Goal: Transaction & Acquisition: Purchase product/service

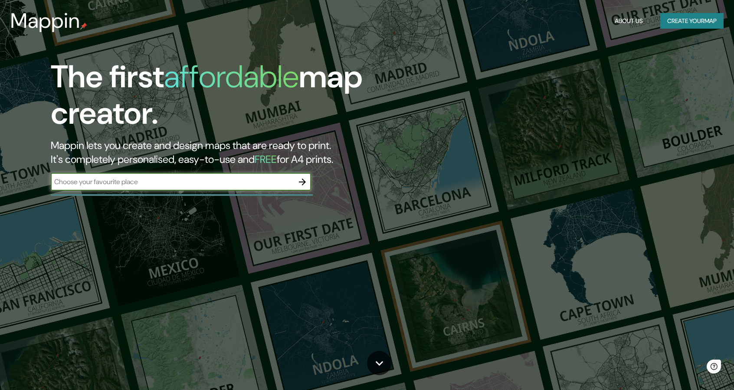
click at [167, 189] on div "​" at bounding box center [181, 181] width 260 height 17
type input "pollo campero zona 15"
click at [301, 183] on icon "button" at bounding box center [302, 182] width 10 height 10
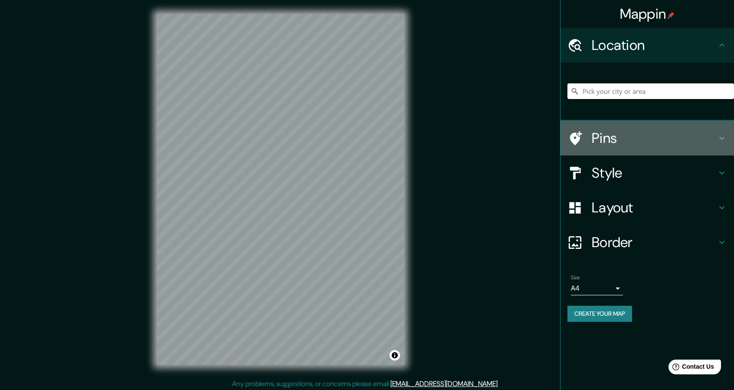
click at [606, 133] on h4 "Pins" at bounding box center [654, 137] width 125 height 17
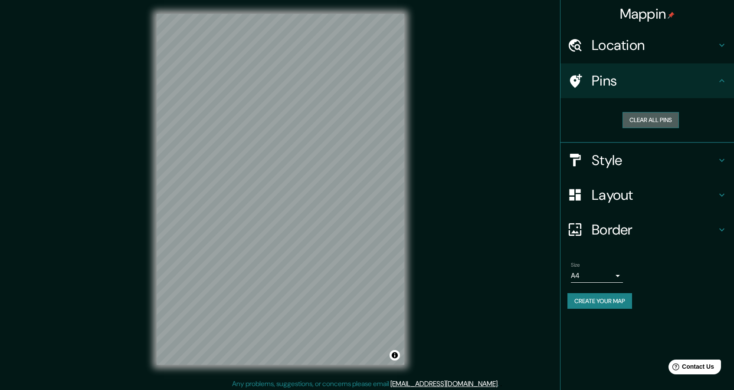
click at [642, 114] on button "Clear all pins" at bounding box center [651, 120] width 56 height 16
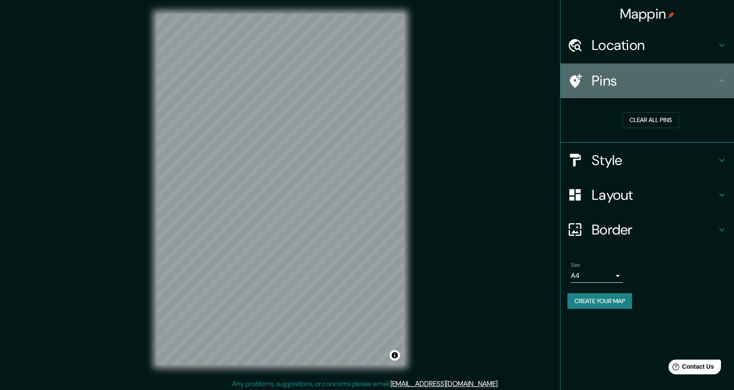
click at [603, 76] on h4 "Pins" at bounding box center [654, 80] width 125 height 17
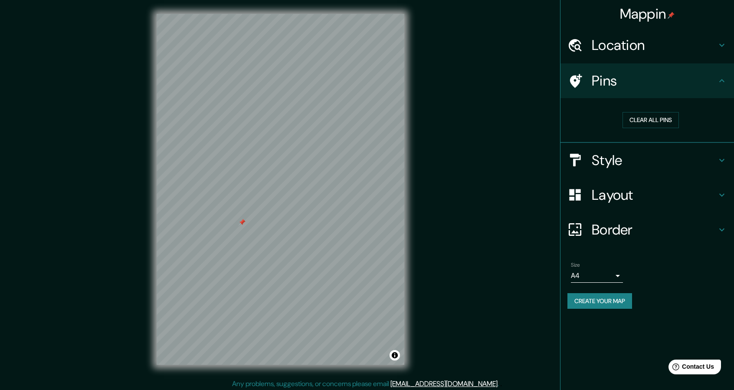
click at [613, 148] on div "Style" at bounding box center [648, 160] width 174 height 35
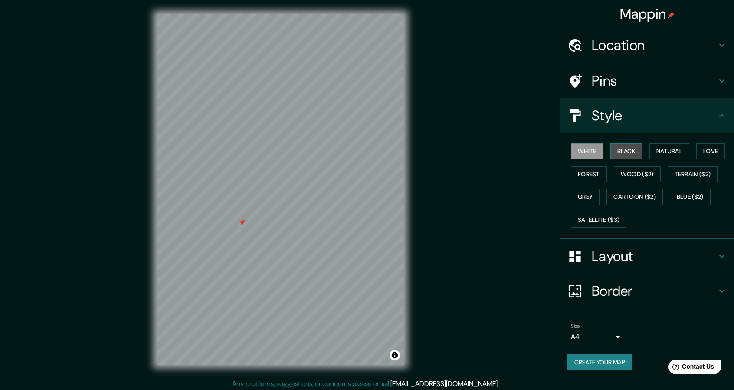
click at [628, 147] on button "Black" at bounding box center [627, 151] width 33 height 16
click at [668, 151] on button "Natural" at bounding box center [670, 151] width 40 height 16
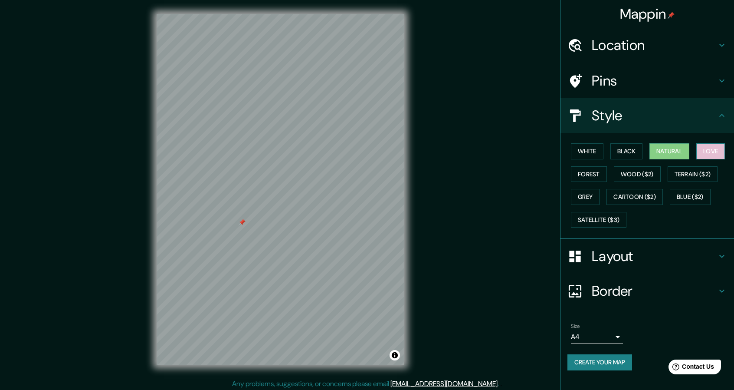
click at [709, 149] on button "Love" at bounding box center [711, 151] width 29 height 16
click at [595, 174] on button "Forest" at bounding box center [589, 174] width 36 height 16
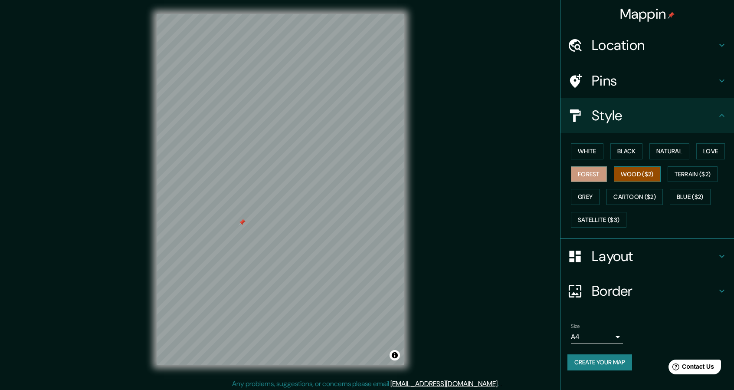
click at [632, 169] on button "Wood ($2)" at bounding box center [637, 174] width 47 height 16
click at [700, 169] on button "Terrain ($2)" at bounding box center [693, 174] width 50 height 16
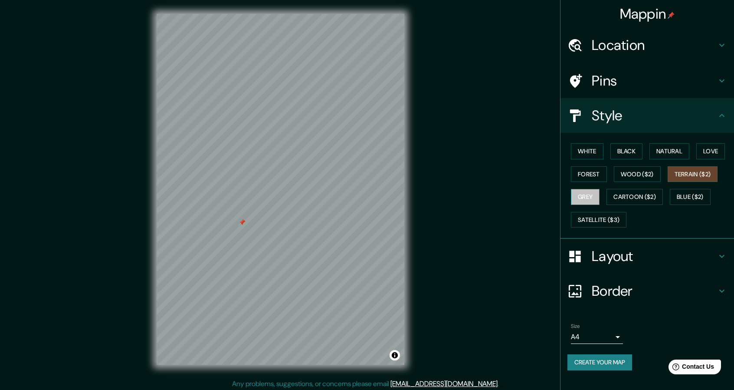
click at [592, 199] on button "Grey" at bounding box center [585, 197] width 29 height 16
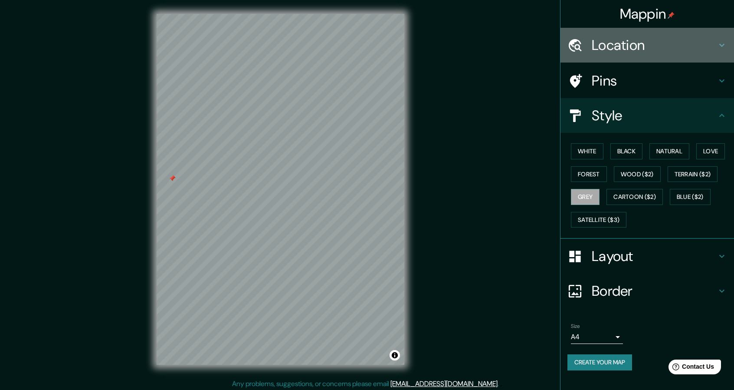
click at [625, 52] on h4 "Location" at bounding box center [654, 44] width 125 height 17
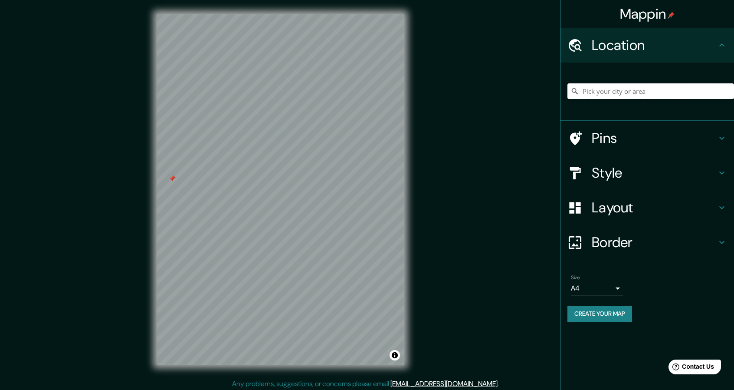
click at [623, 92] on input "Pick your city or area" at bounding box center [651, 91] width 167 height 16
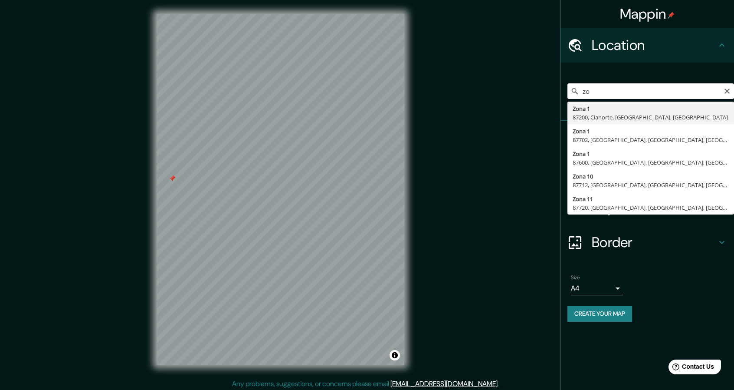
type input "z"
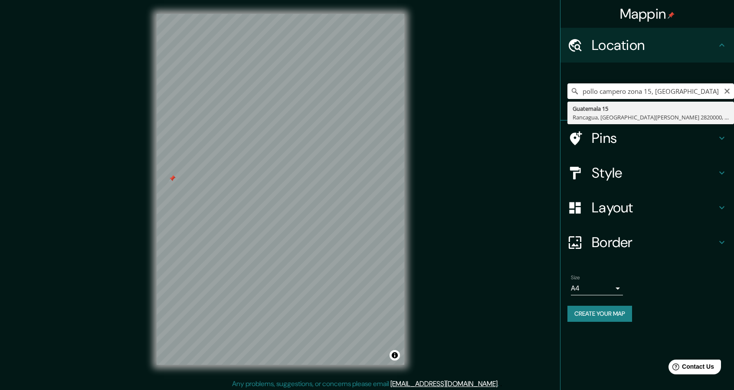
type input "[STREET_ADDRESS][PERSON_NAME]"
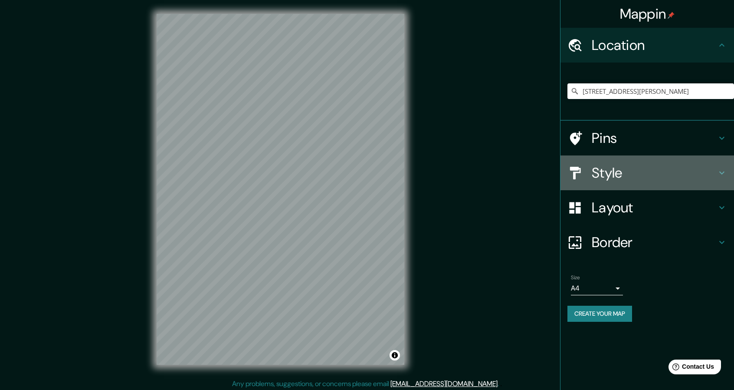
click at [611, 173] on h4 "Style" at bounding box center [654, 172] width 125 height 17
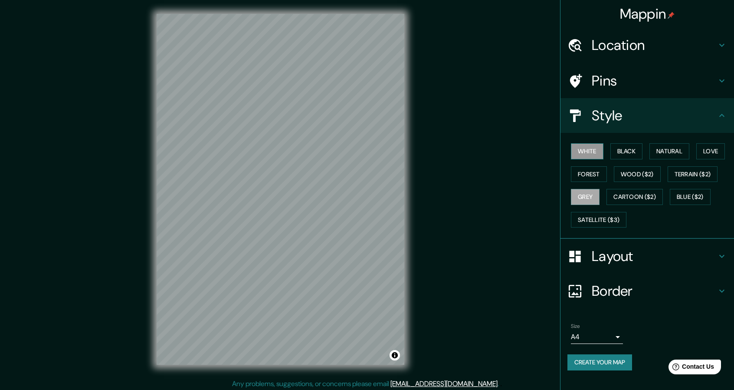
click at [587, 150] on button "White" at bounding box center [587, 151] width 33 height 16
click at [629, 149] on button "Black" at bounding box center [627, 151] width 33 height 16
click at [669, 147] on button "Natural" at bounding box center [670, 151] width 40 height 16
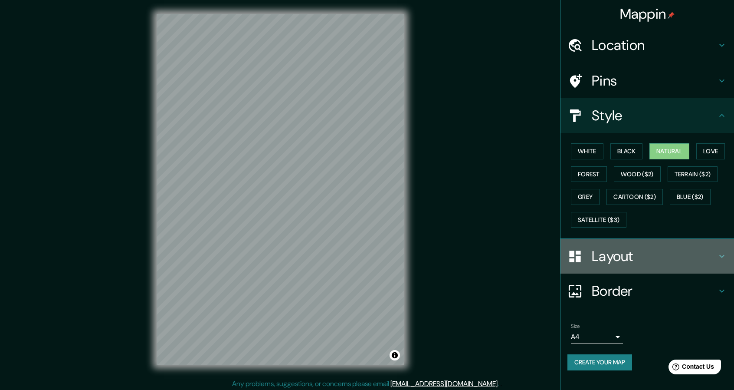
click at [617, 256] on h4 "Layout" at bounding box center [654, 255] width 125 height 17
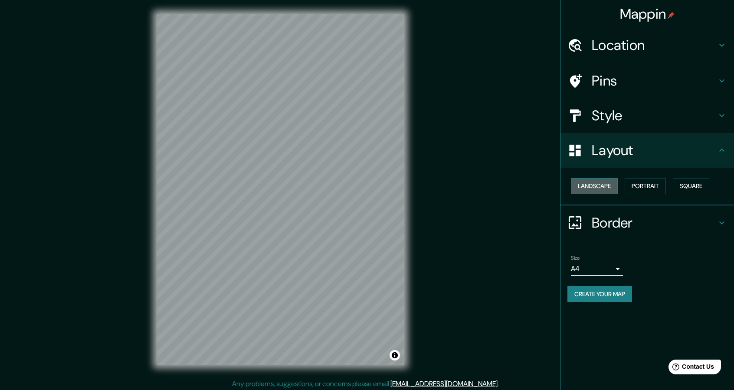
click at [605, 190] on button "Landscape" at bounding box center [594, 186] width 47 height 16
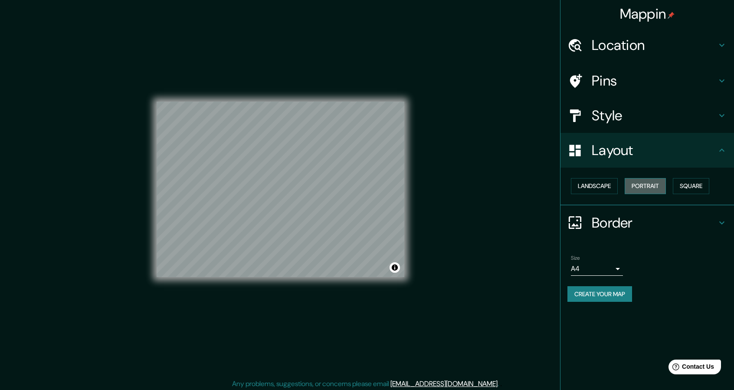
click at [654, 181] on button "Portrait" at bounding box center [645, 186] width 41 height 16
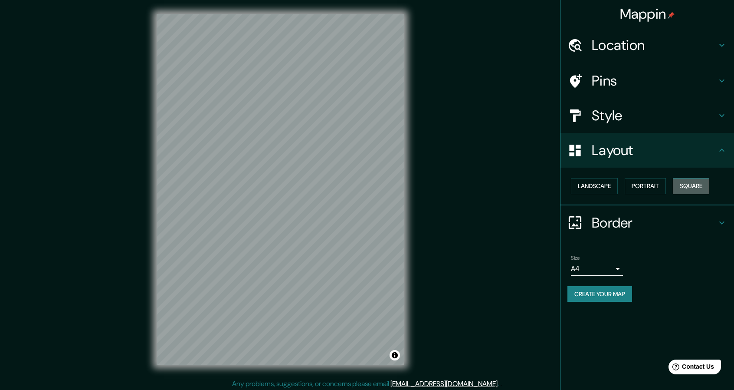
click at [697, 187] on button "Square" at bounding box center [691, 186] width 36 height 16
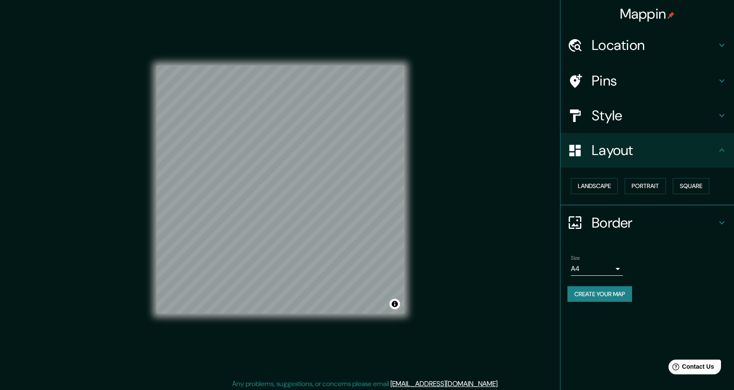
click at [597, 220] on h4 "Border" at bounding box center [654, 222] width 125 height 17
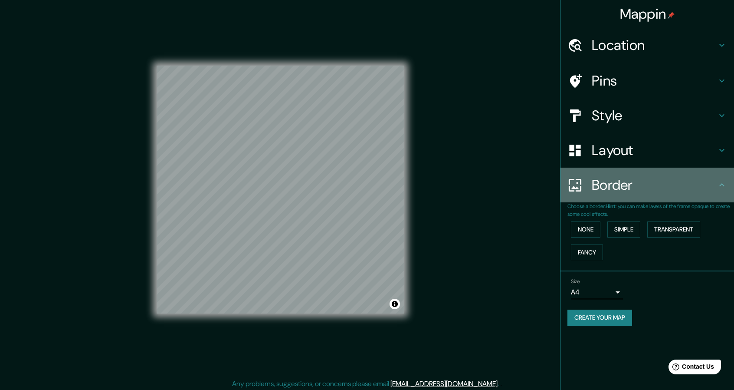
click at [611, 194] on div "Border" at bounding box center [648, 185] width 174 height 35
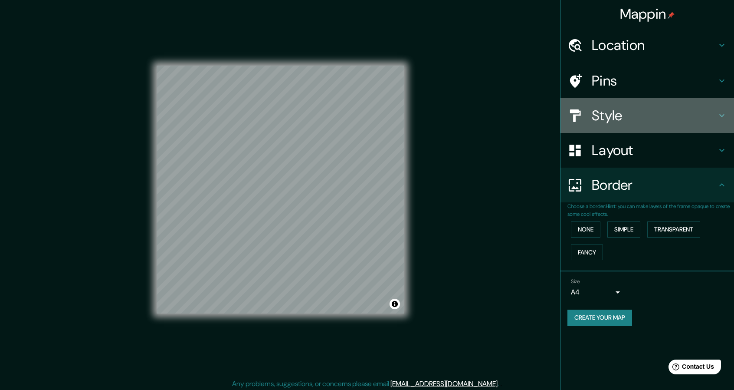
click at [636, 109] on h4 "Style" at bounding box center [654, 115] width 125 height 17
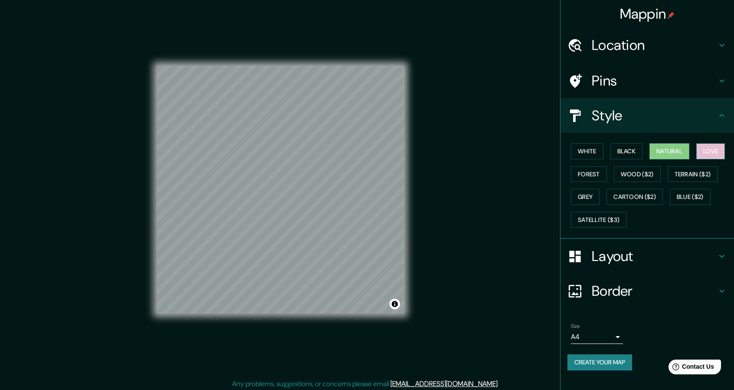
click at [709, 145] on button "Love" at bounding box center [711, 151] width 29 height 16
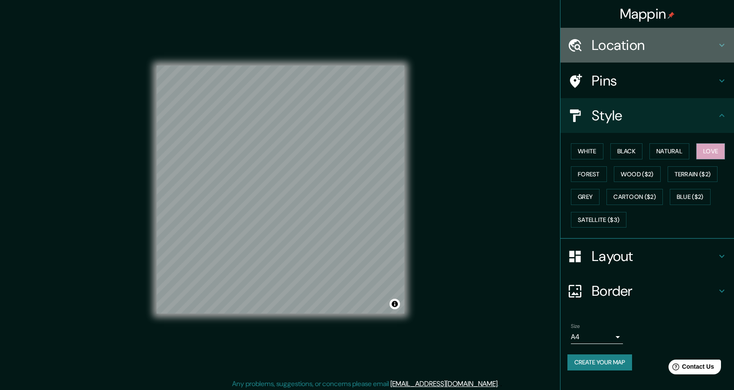
click at [648, 34] on div "Location" at bounding box center [648, 45] width 174 height 35
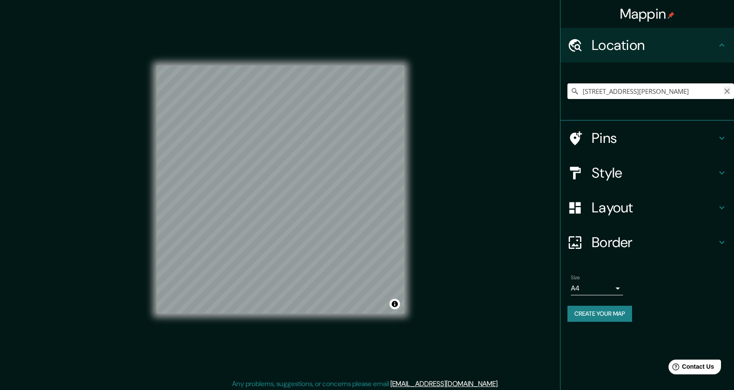
click at [724, 90] on icon "Clear" at bounding box center [727, 91] width 7 height 7
click at [691, 22] on div "Mappin" at bounding box center [648, 14] width 174 height 28
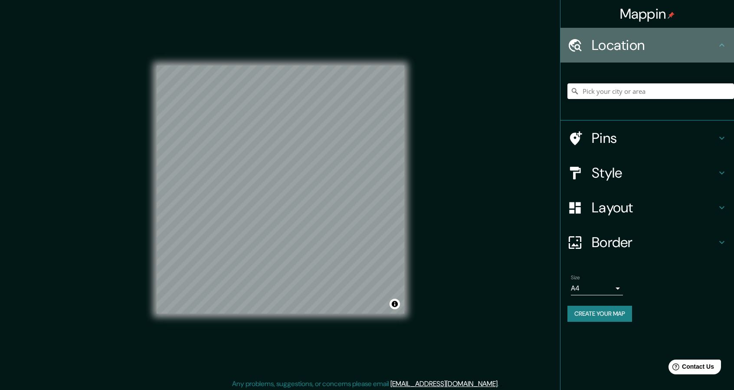
click at [660, 43] on h4 "Location" at bounding box center [654, 44] width 125 height 17
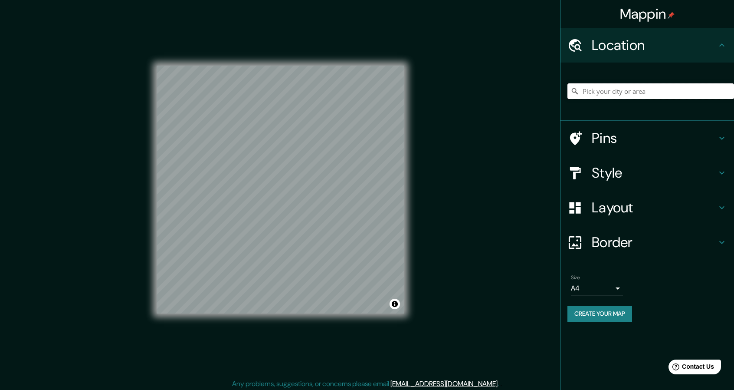
click at [632, 93] on input "Pick your city or area" at bounding box center [651, 91] width 167 height 16
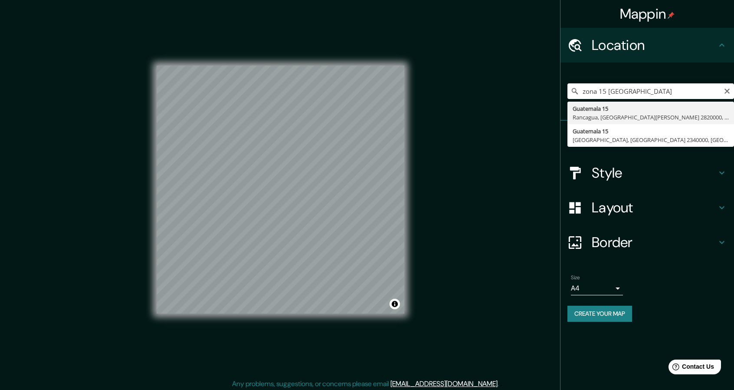
type input "[STREET_ADDRESS][PERSON_NAME]"
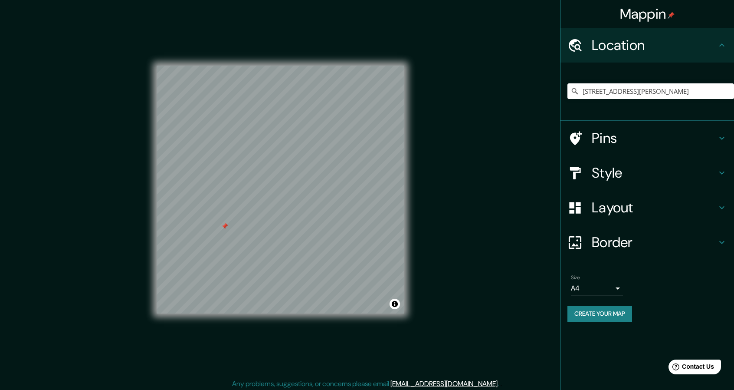
click at [222, 229] on div at bounding box center [224, 226] width 7 height 7
click at [394, 307] on button "Toggle attribution" at bounding box center [395, 304] width 10 height 10
click at [374, 305] on link "Improve this map" at bounding box center [366, 304] width 43 height 6
click at [373, 306] on link "Improve this map" at bounding box center [366, 304] width 43 height 6
